Goal: Transaction & Acquisition: Purchase product/service

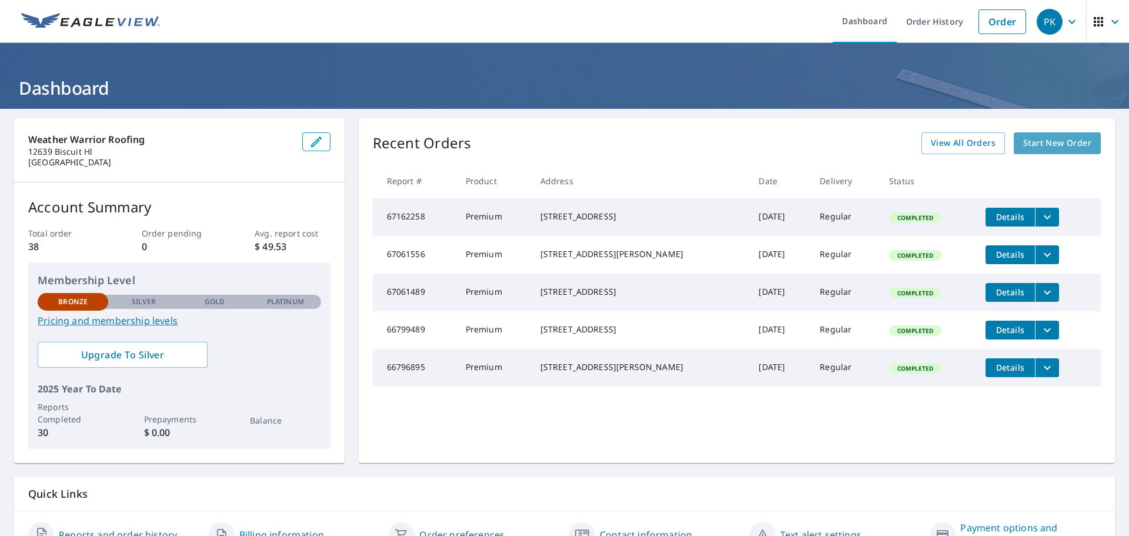
click at [1035, 141] on span "Start New Order" at bounding box center [1057, 143] width 68 height 15
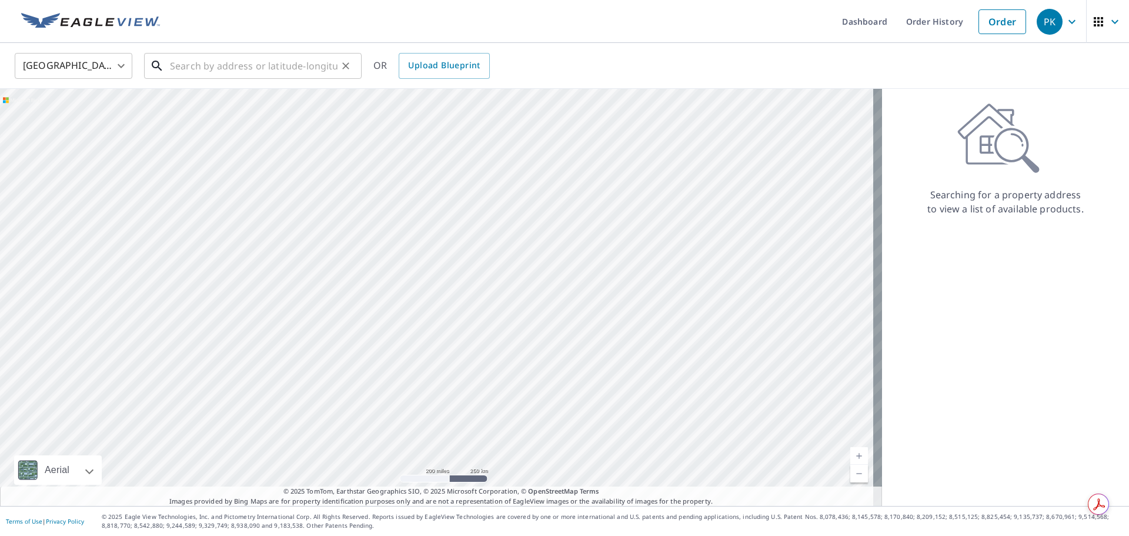
click at [195, 69] on input "text" at bounding box center [254, 65] width 168 height 33
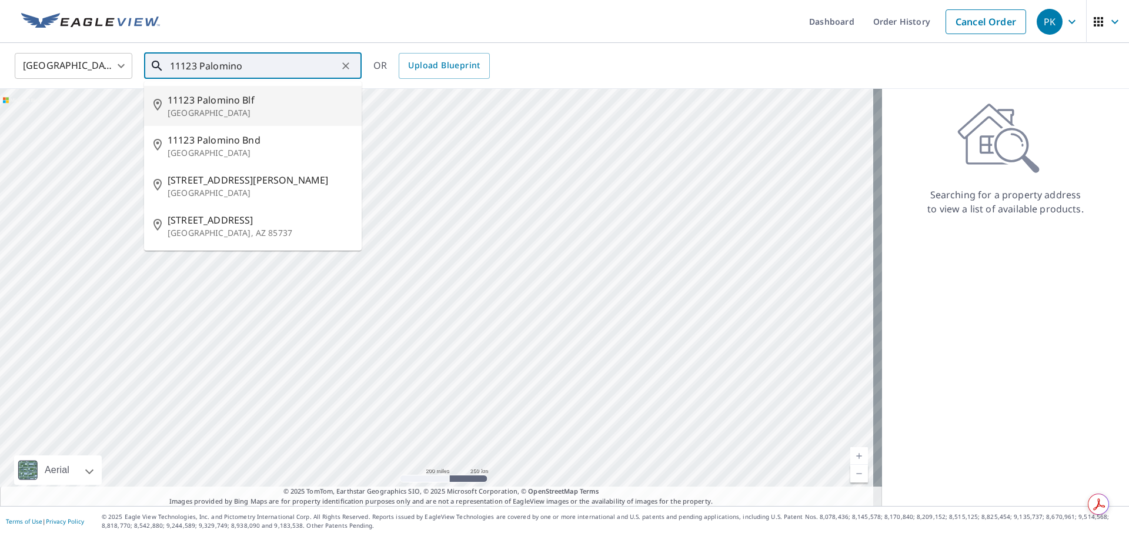
click at [227, 107] on p "[GEOGRAPHIC_DATA]" at bounding box center [260, 113] width 185 height 12
type input "[STREET_ADDRESS]"
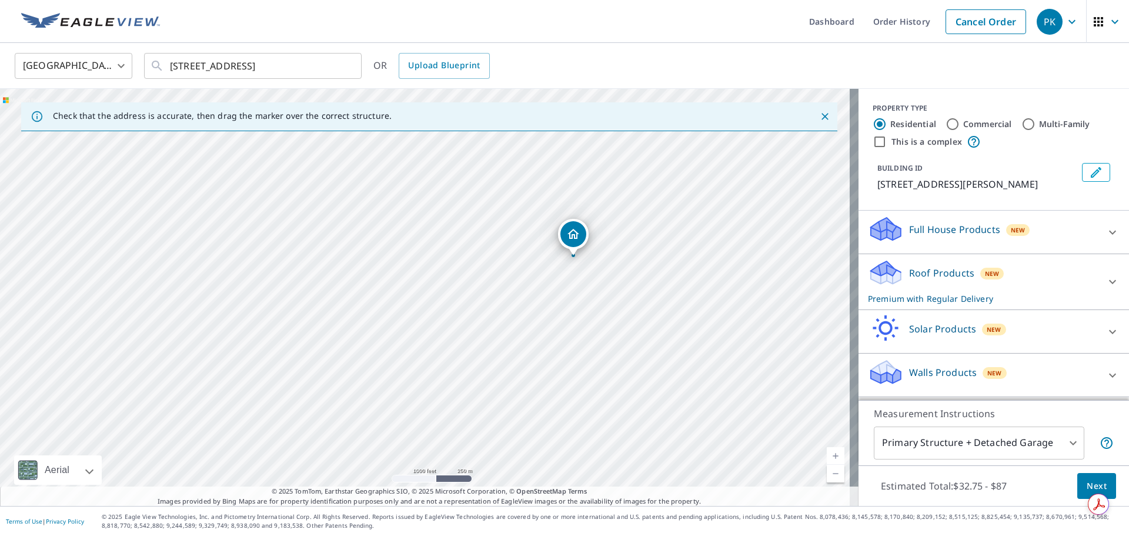
click at [936, 280] on p "Roof Products" at bounding box center [941, 273] width 65 height 14
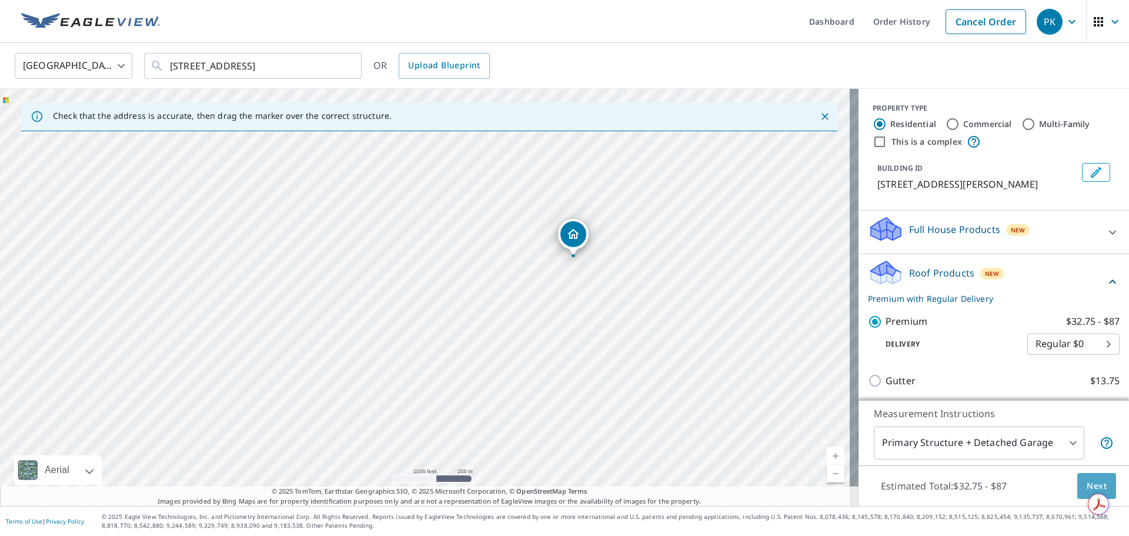
click at [1090, 487] on span "Next" at bounding box center [1097, 486] width 20 height 15
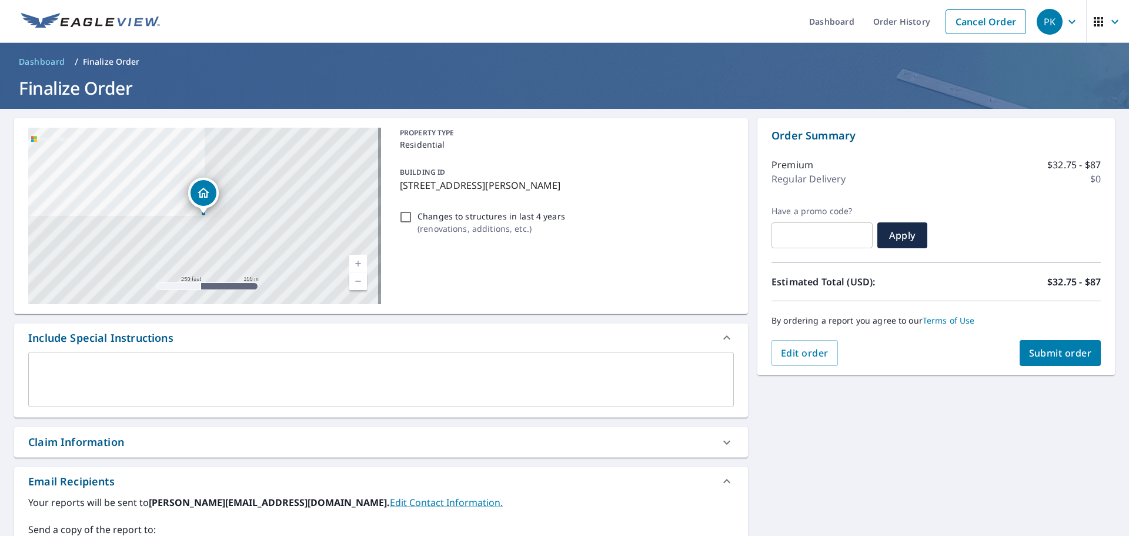
click at [1036, 352] on span "Submit order" at bounding box center [1060, 352] width 63 height 13
checkbox input "true"
